Goal: Task Accomplishment & Management: Manage account settings

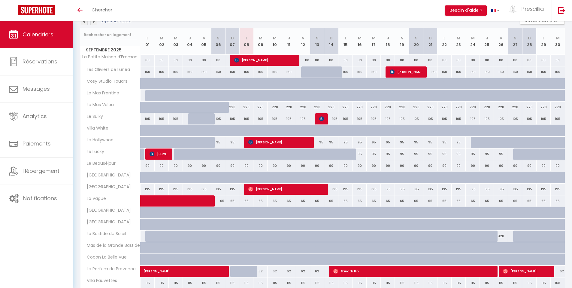
scroll to position [111, 0]
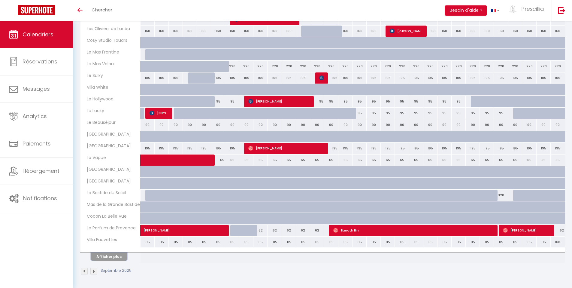
click at [108, 258] on button "Afficher plus" at bounding box center [109, 256] width 36 height 8
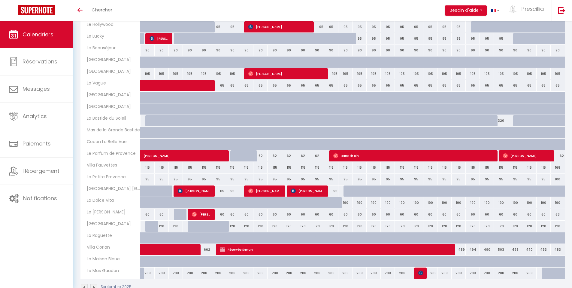
scroll to position [202, 0]
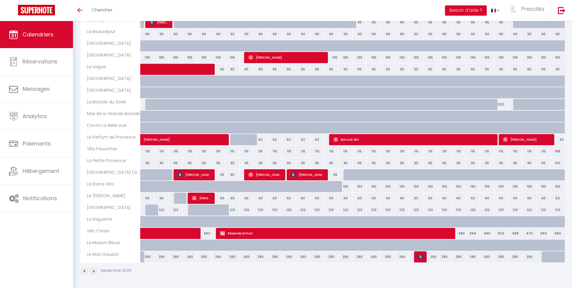
click at [84, 272] on img at bounding box center [84, 270] width 7 height 7
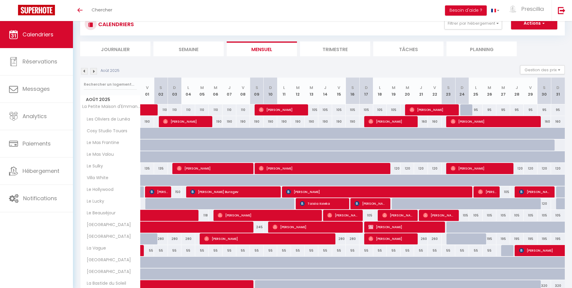
scroll to position [111, 0]
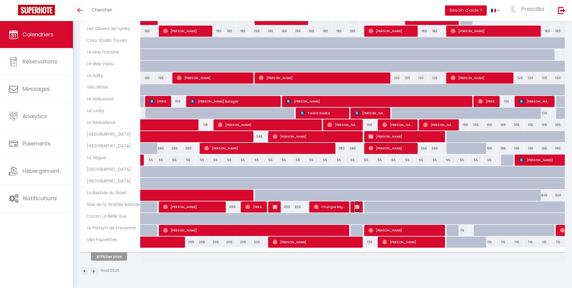
click at [358, 208] on img at bounding box center [357, 206] width 5 height 5
select select "OK"
select select "KO"
select select "0"
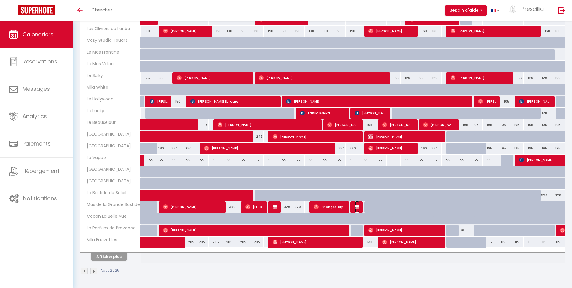
select select "1"
select select
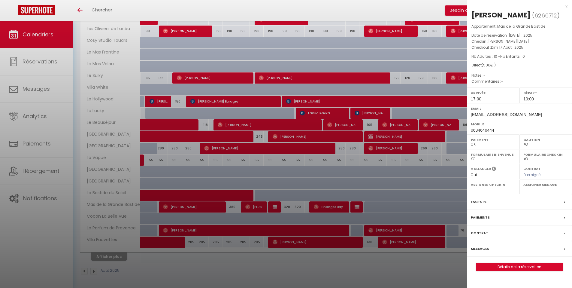
click at [491, 200] on div "Facture" at bounding box center [519, 202] width 105 height 16
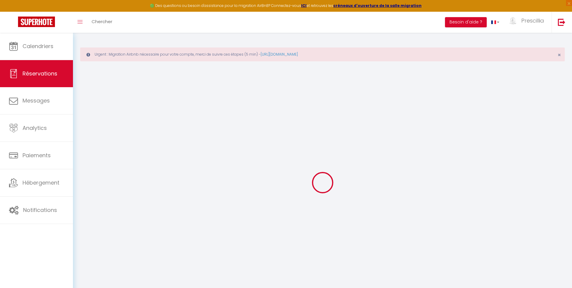
select select
checkbox input "false"
select select
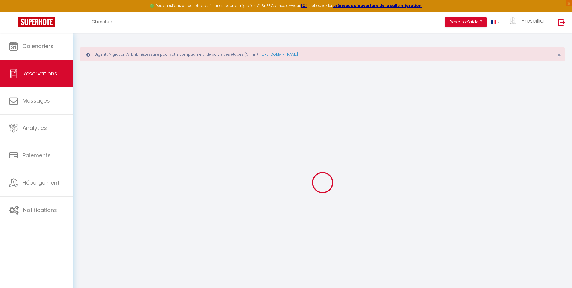
checkbox input "false"
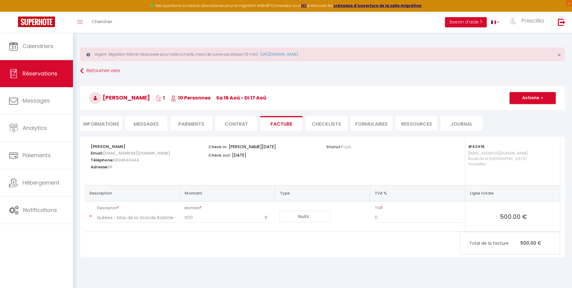
scroll to position [33, 0]
